Goal: Task Accomplishment & Management: Manage account settings

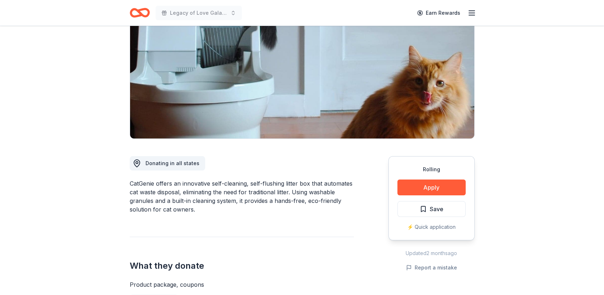
scroll to position [80, 0]
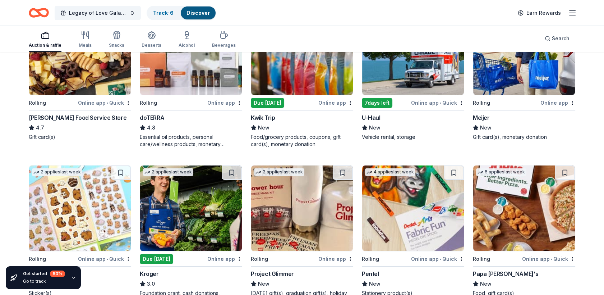
scroll to position [302, 0]
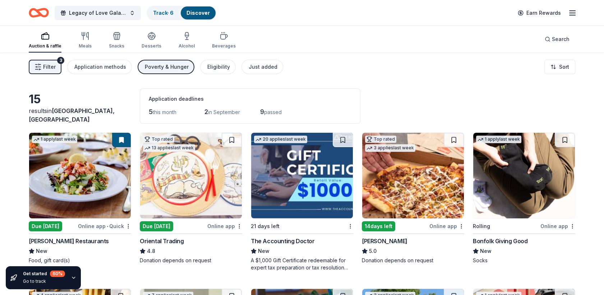
click at [568, 9] on icon "button" at bounding box center [572, 13] width 9 height 9
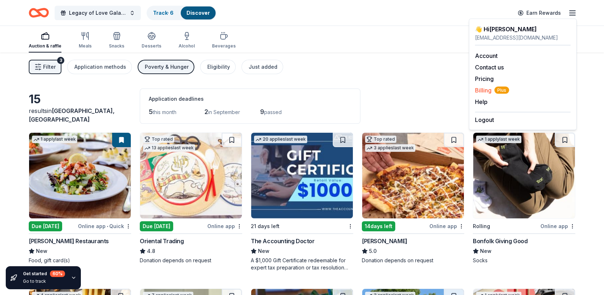
click at [478, 92] on span "Billing Plus" at bounding box center [492, 90] width 34 height 9
